Goal: Transaction & Acquisition: Obtain resource

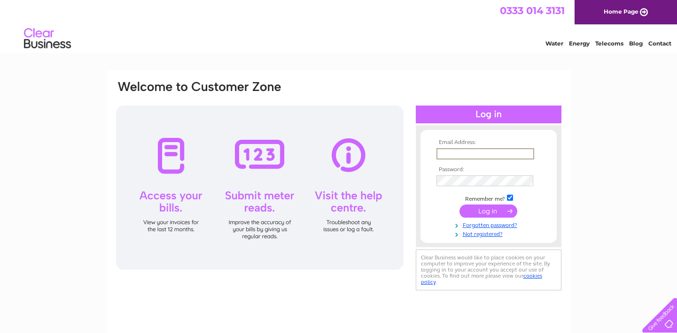
type input "[EMAIL_ADDRESS][DOMAIN_NAME]"
click at [488, 210] on input "submit" at bounding box center [488, 211] width 58 height 13
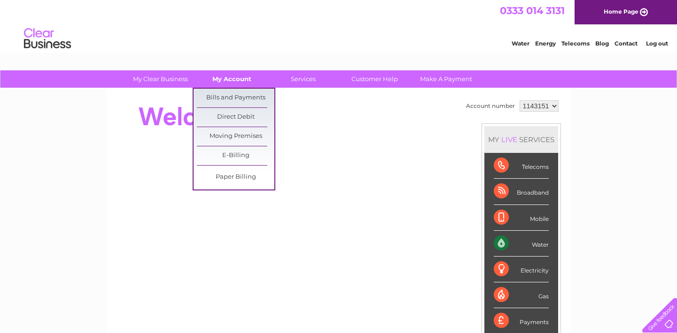
click at [224, 74] on link "My Account" at bounding box center [231, 78] width 77 height 17
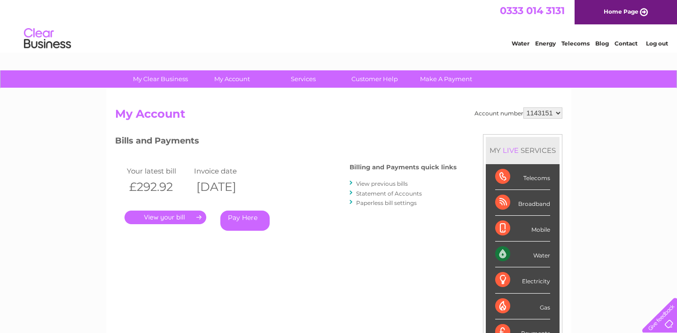
click at [383, 182] on link "View previous bills" at bounding box center [382, 183] width 52 height 7
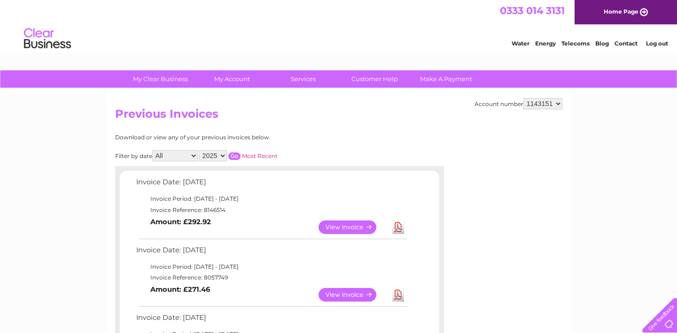
click at [396, 292] on link "Download" at bounding box center [398, 295] width 12 height 14
click at [408, 20] on div "0333 014 3131 Home Page" at bounding box center [338, 12] width 677 height 24
